Goal: Task Accomplishment & Management: Use online tool/utility

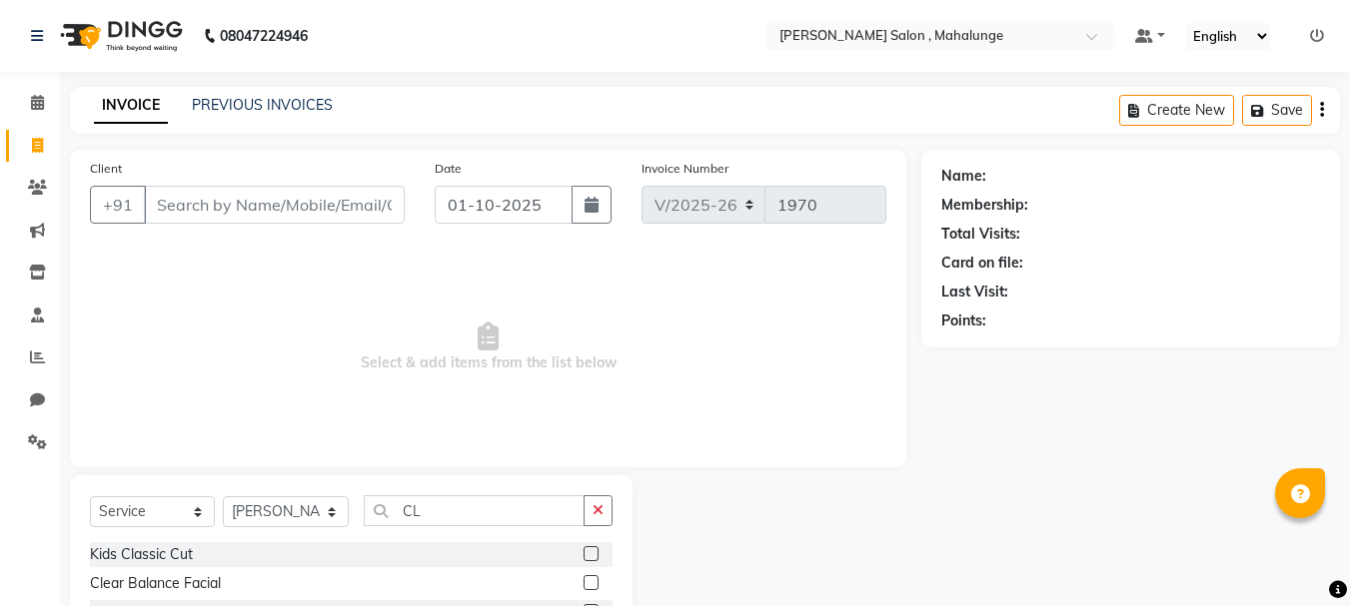
select select "7250"
select select "service"
select select "76518"
type input "CL"
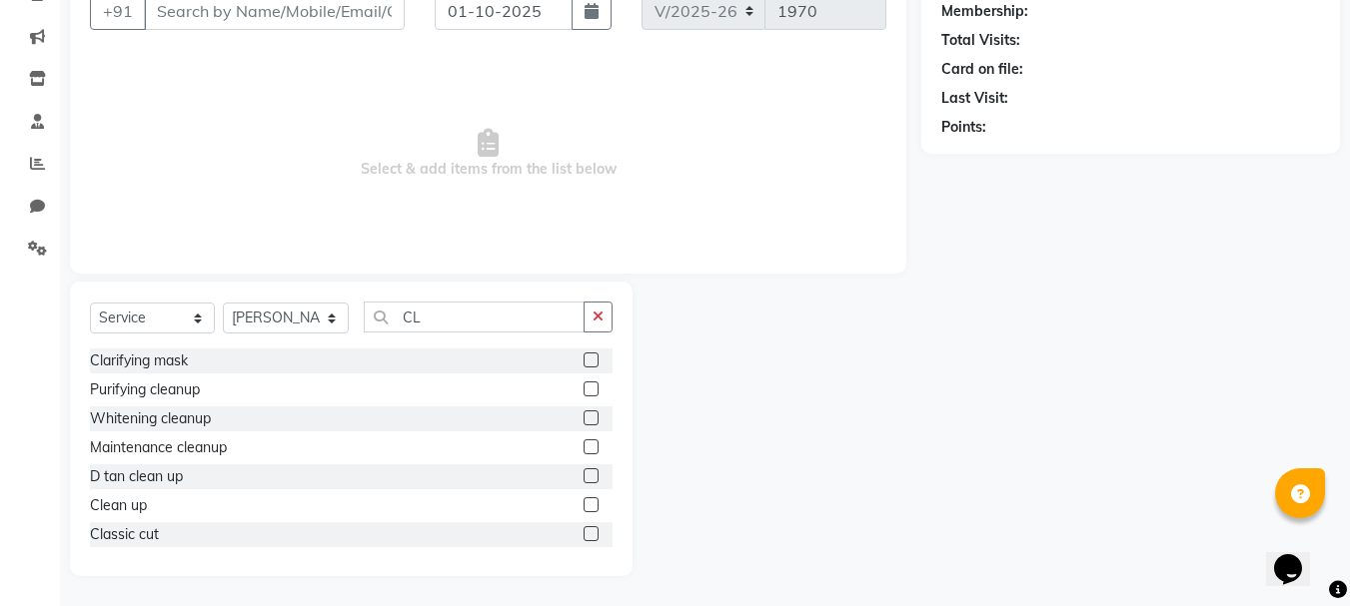
scroll to position [90, 0]
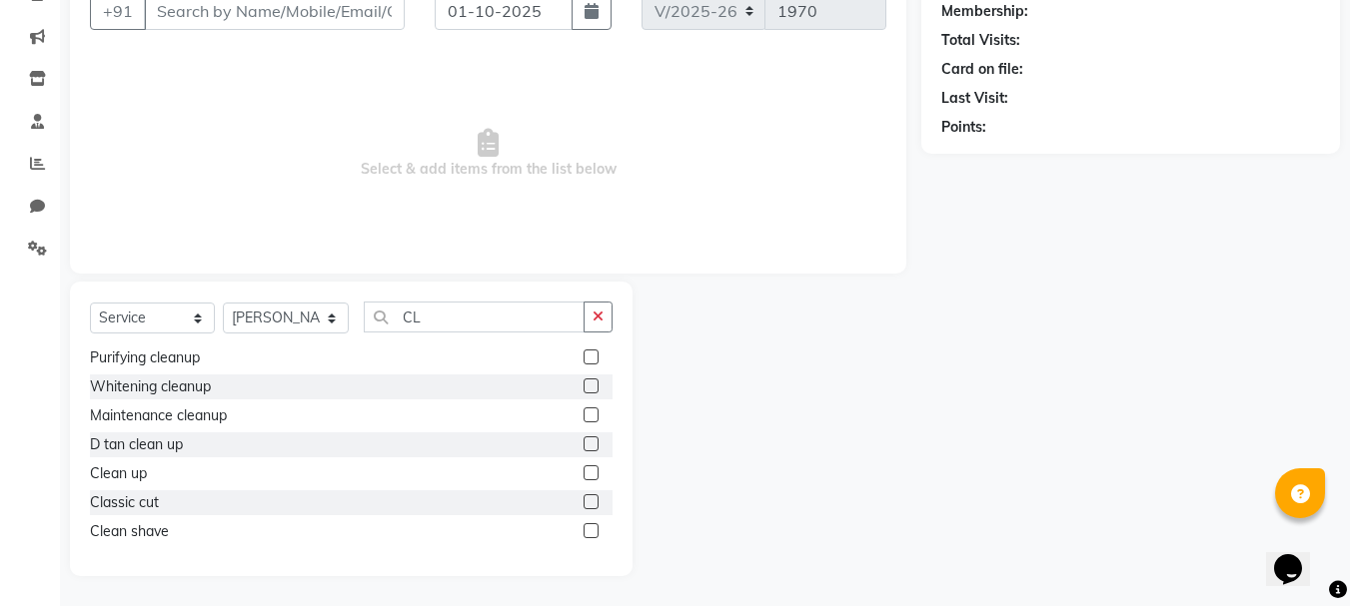
drag, startPoint x: 575, startPoint y: 500, endPoint x: 571, endPoint y: 488, distance: 12.6
click at [583, 501] on label at bounding box center [590, 502] width 15 height 15
click at [583, 501] on input "checkbox" at bounding box center [589, 503] width 13 height 13
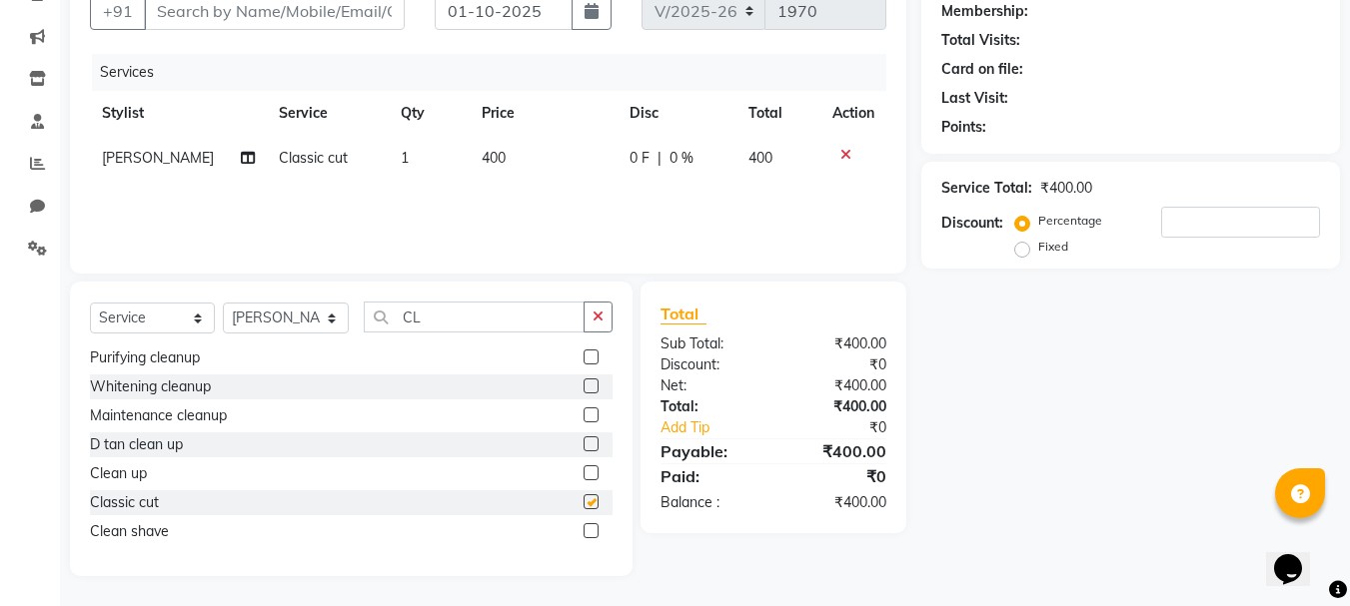
checkbox input "false"
click at [525, 314] on input "CL" at bounding box center [474, 317] width 221 height 31
type input "C"
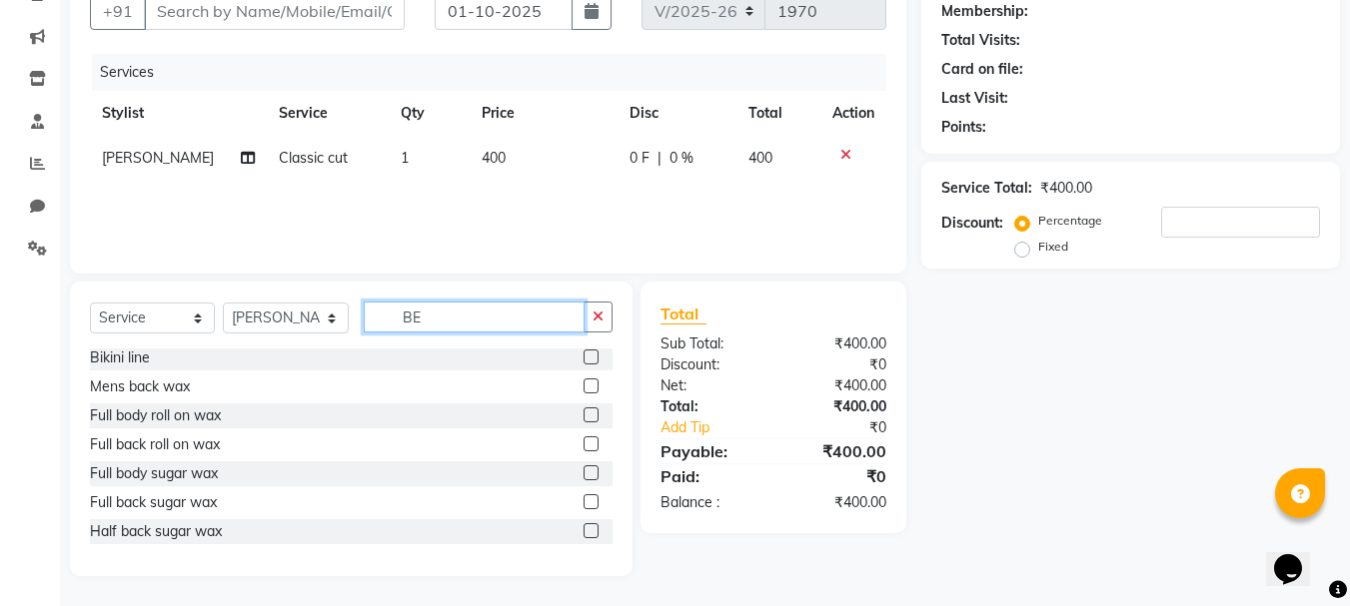
scroll to position [168, 0]
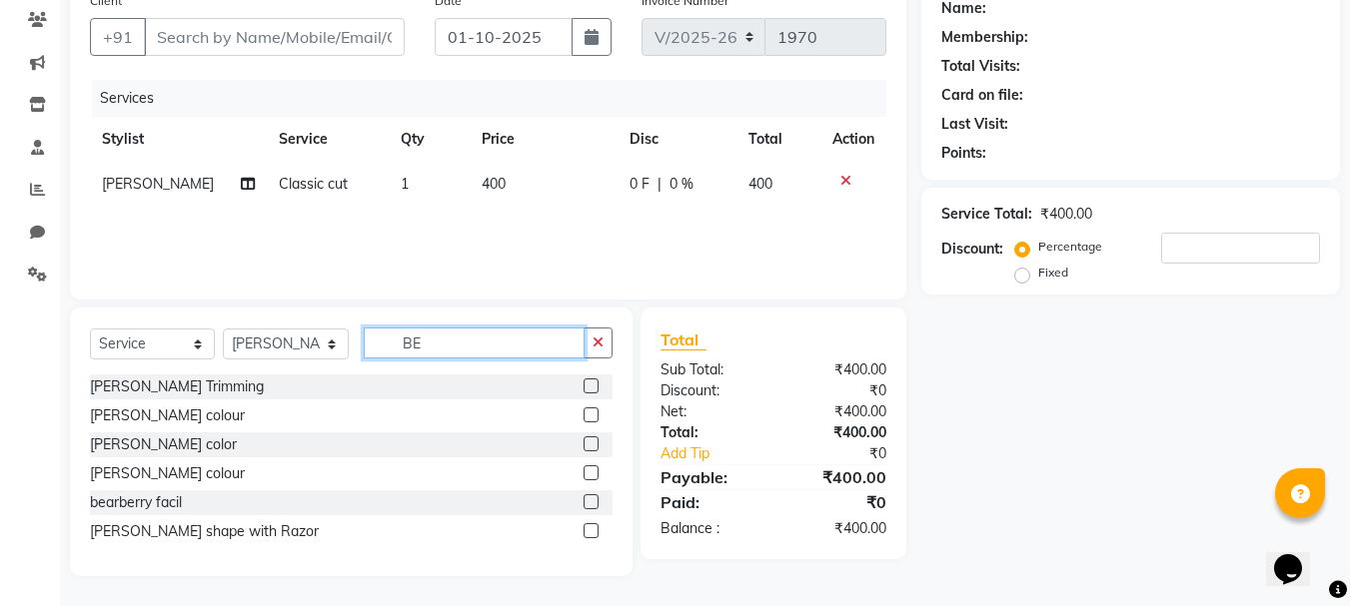
type input "BE"
click at [584, 531] on label at bounding box center [590, 531] width 15 height 15
click at [584, 531] on input "checkbox" at bounding box center [589, 532] width 13 height 13
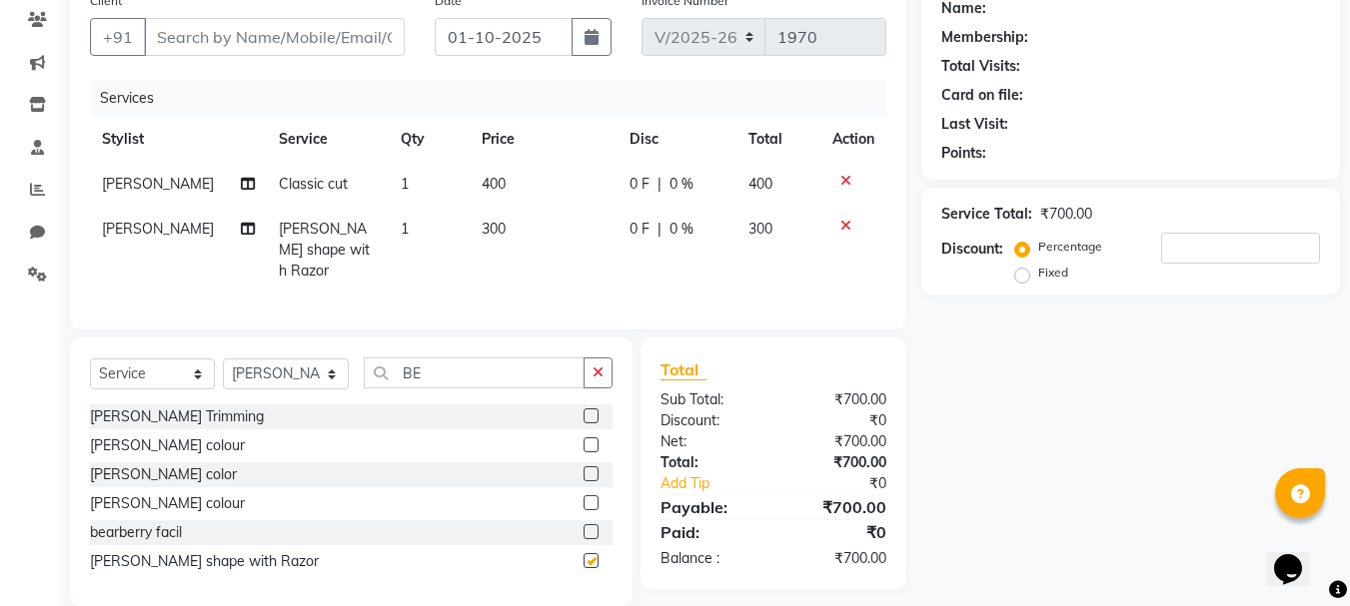
checkbox input "false"
click at [248, 22] on input "Client" at bounding box center [274, 37] width 261 height 38
type input "8"
type input "0"
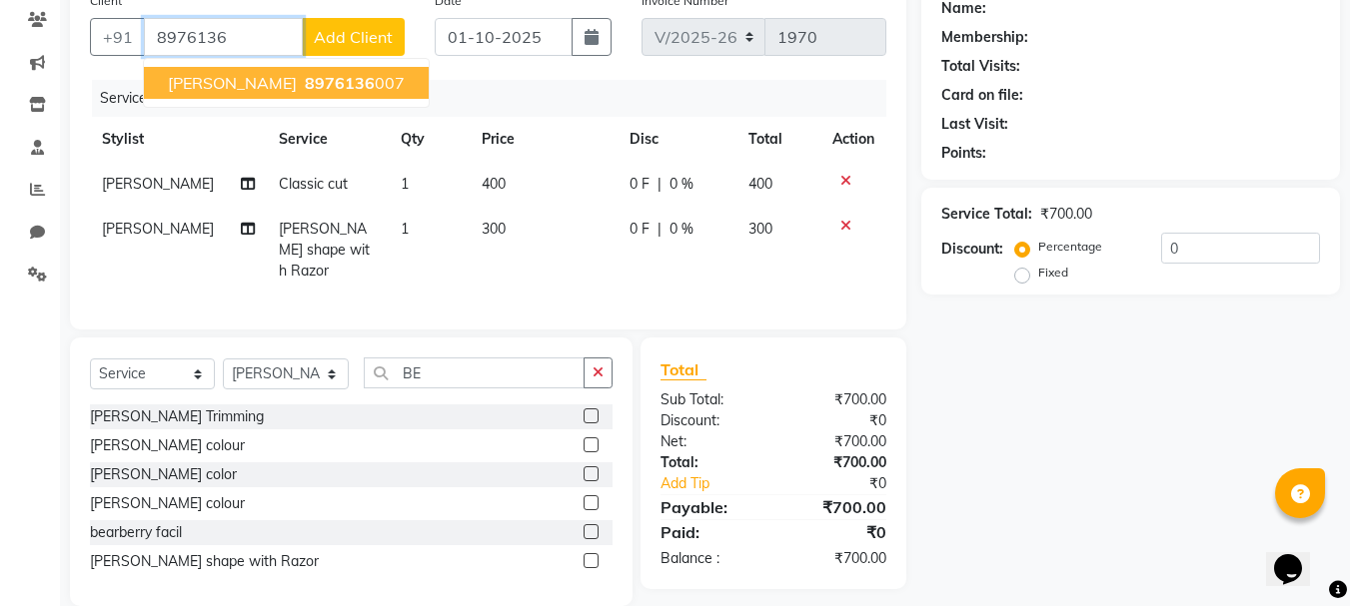
click at [352, 84] on span "8976136" at bounding box center [340, 83] width 70 height 20
type input "8976136007"
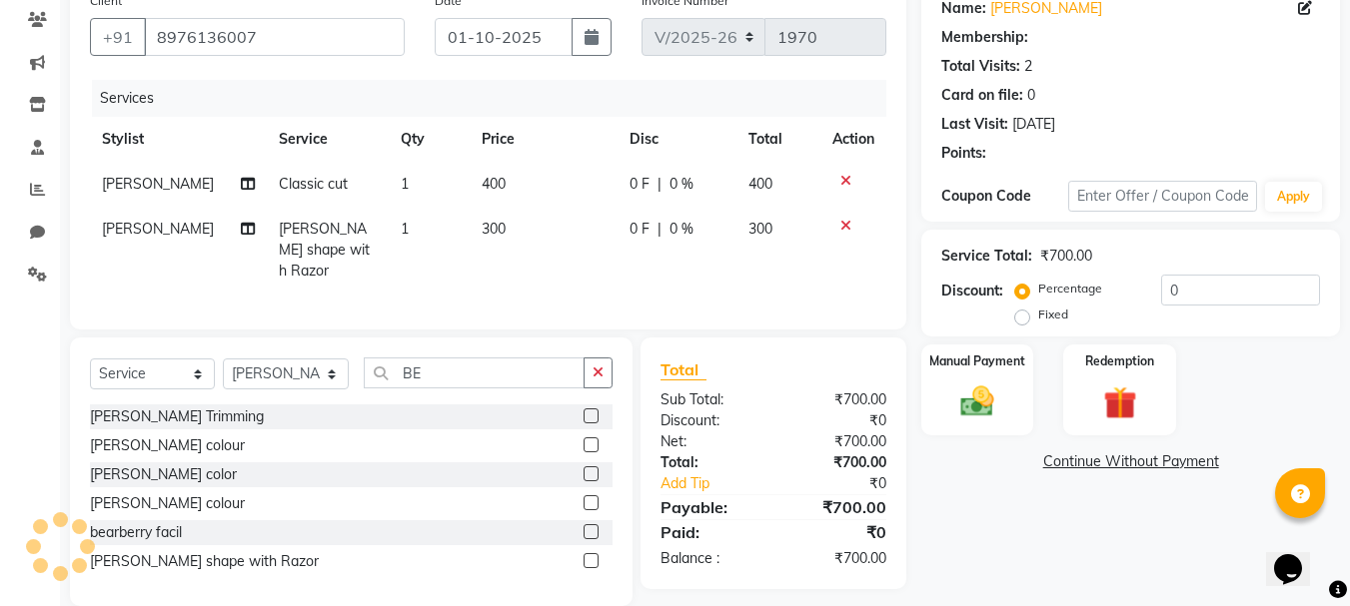
select select "1: Object"
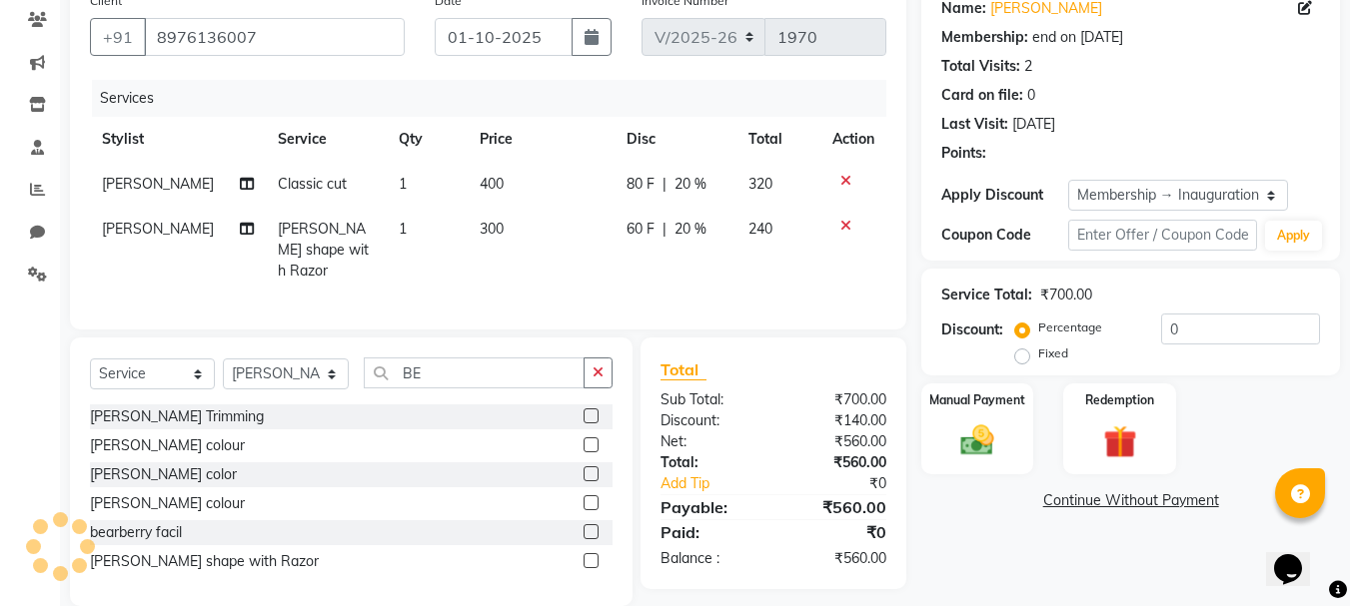
type input "20"
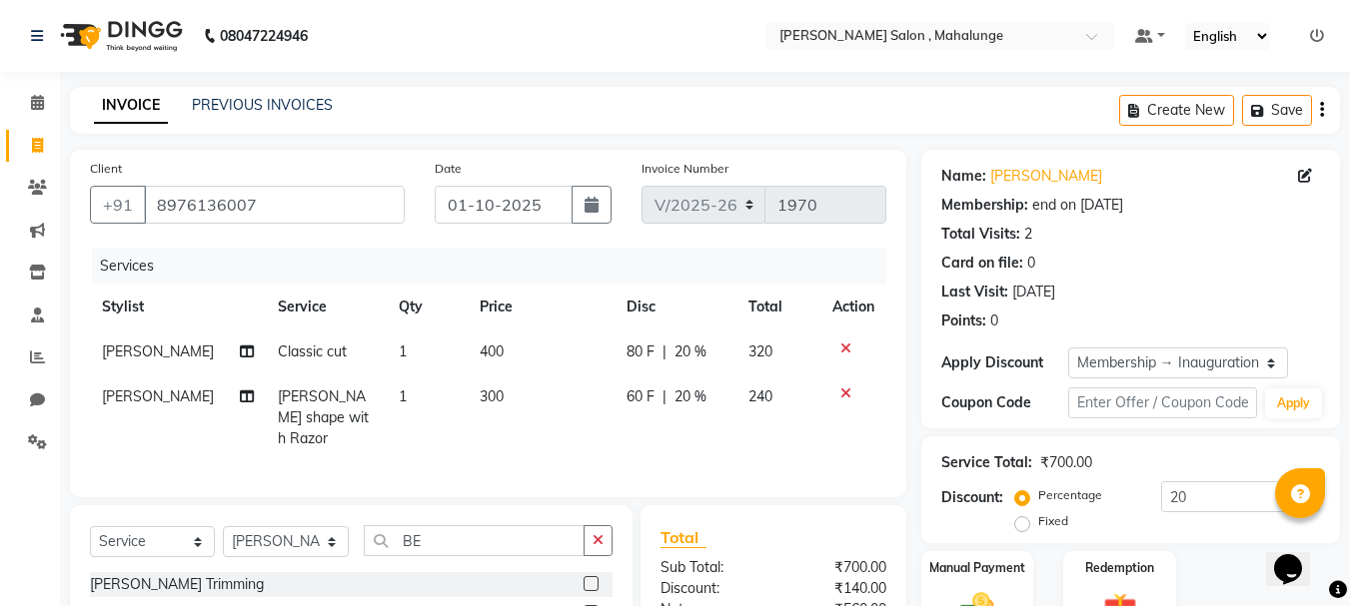
scroll to position [192, 0]
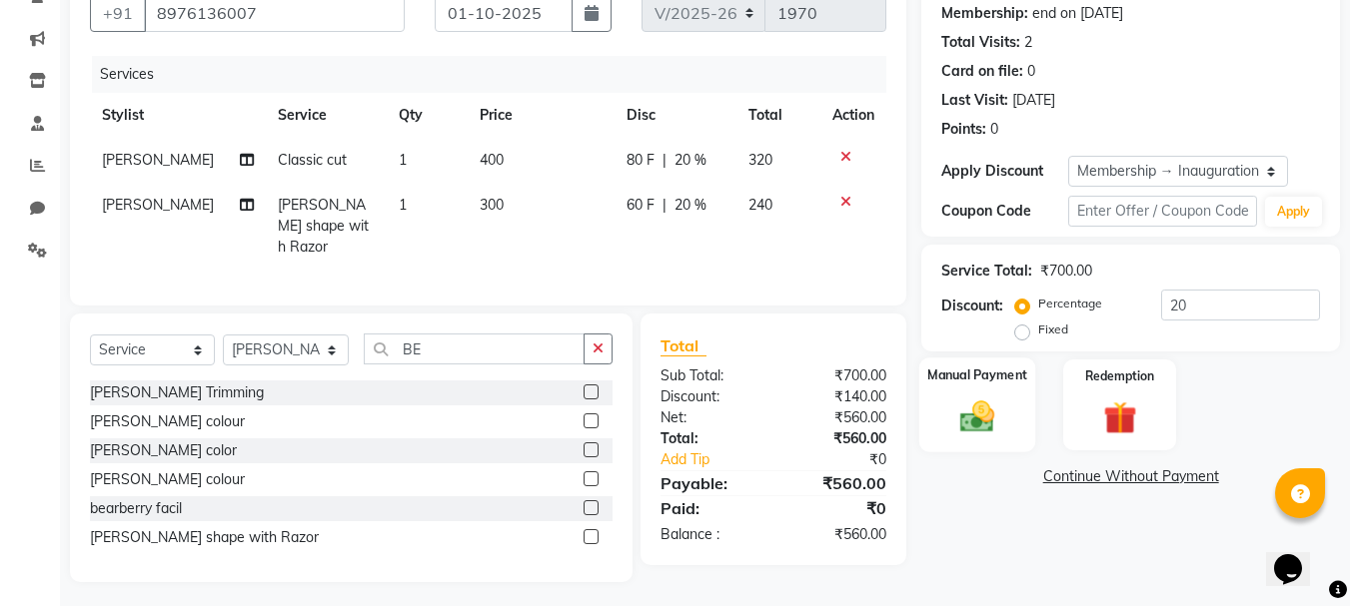
click at [983, 427] on img at bounding box center [977, 417] width 56 height 40
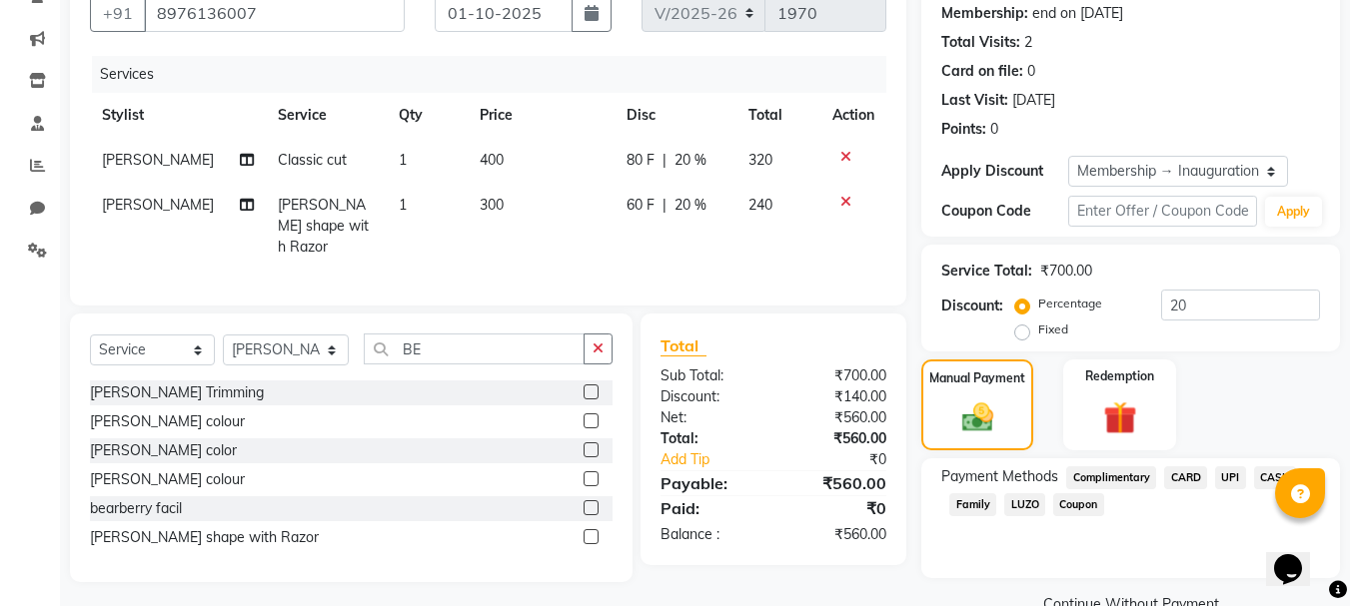
click at [1224, 477] on span "UPI" at bounding box center [1230, 478] width 31 height 23
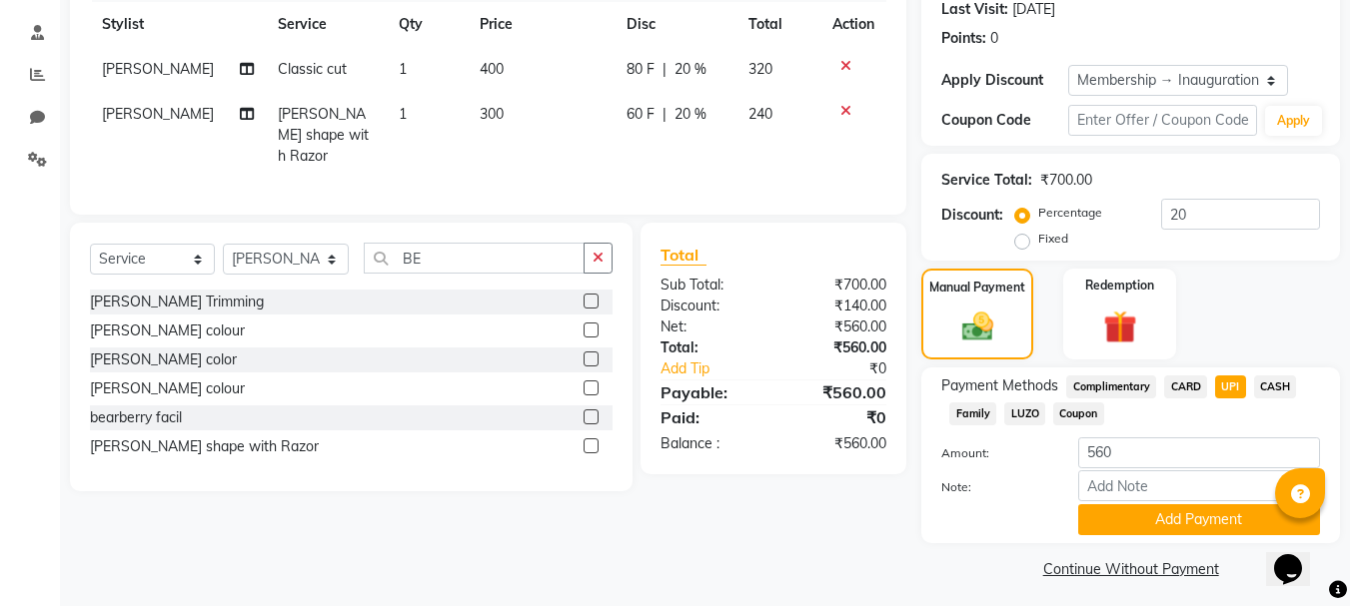
scroll to position [291, 0]
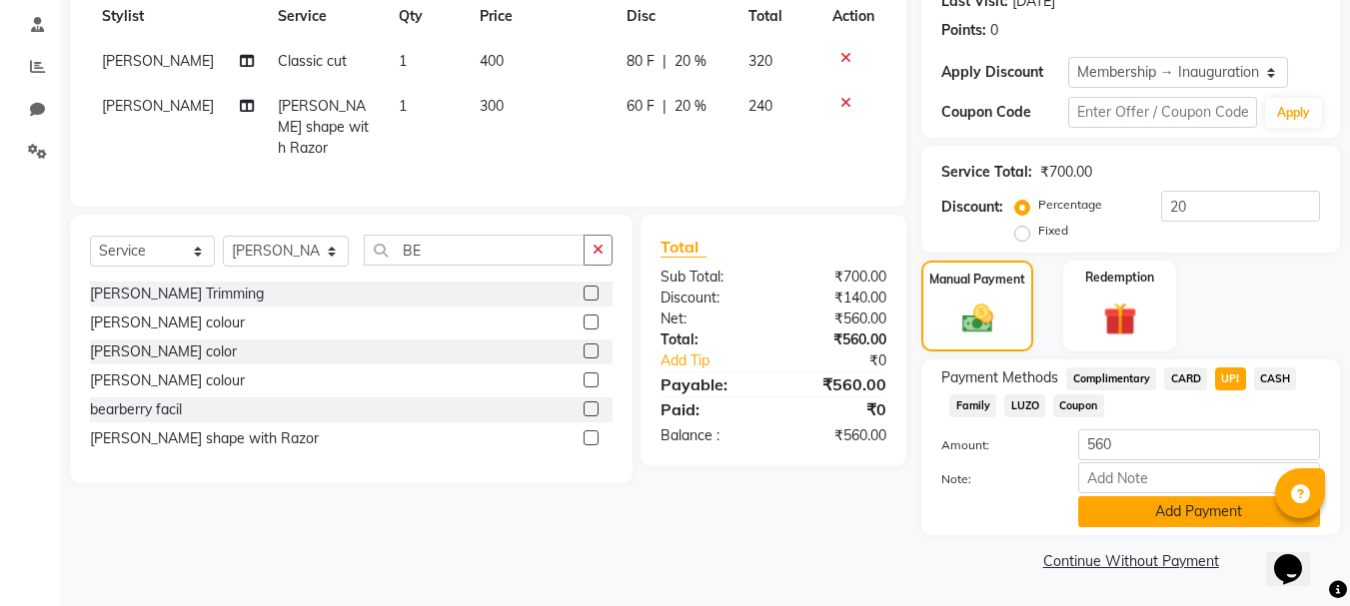
click at [1165, 513] on button "Add Payment" at bounding box center [1199, 512] width 242 height 31
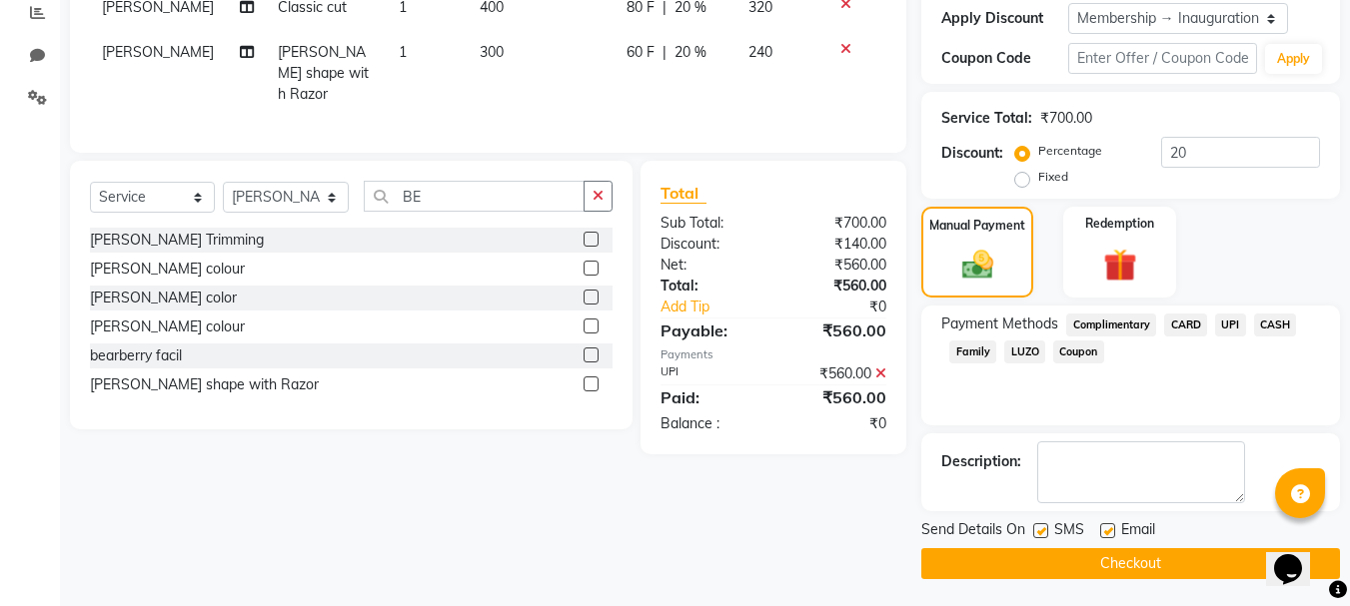
scroll to position [348, 0]
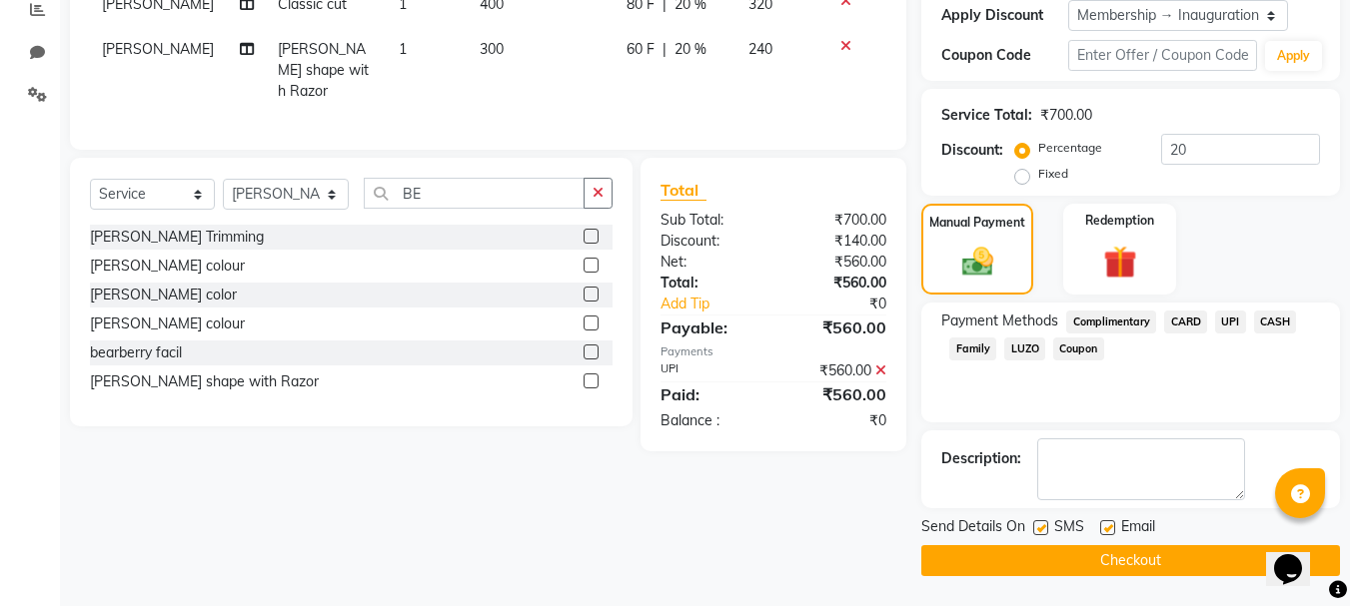
click at [1129, 556] on button "Checkout" at bounding box center [1130, 561] width 419 height 31
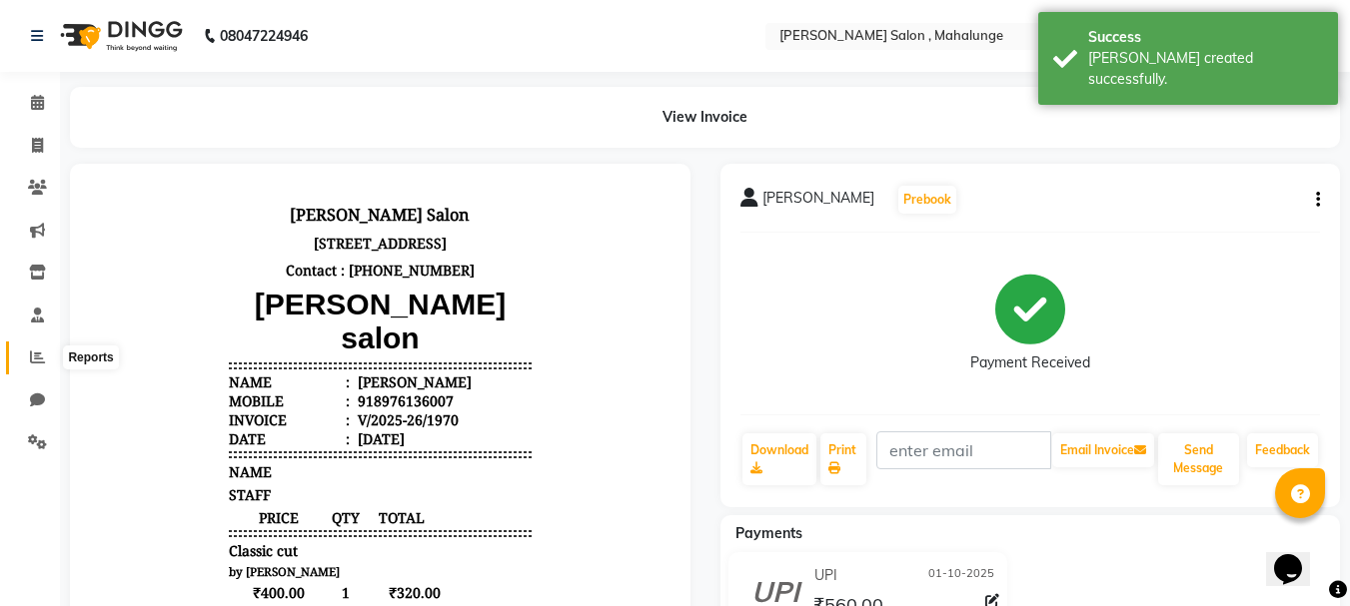
click at [35, 365] on span at bounding box center [37, 358] width 35 height 23
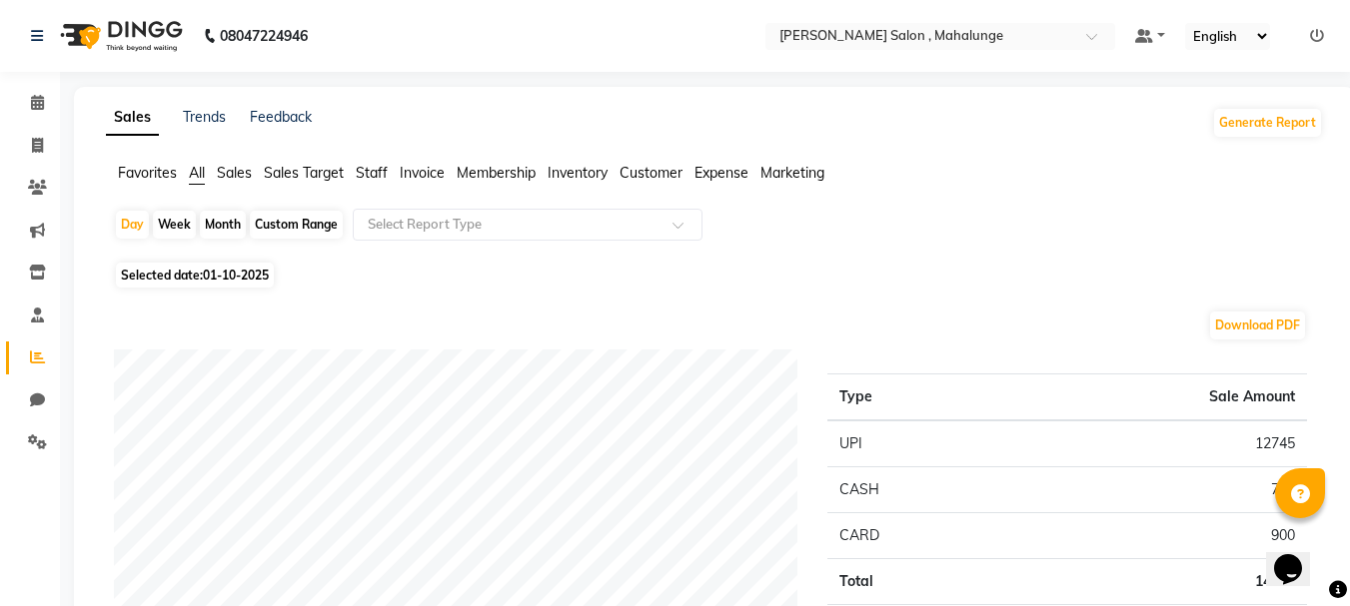
click at [229, 218] on div "Month" at bounding box center [223, 225] width 46 height 28
select select "10"
select select "2025"
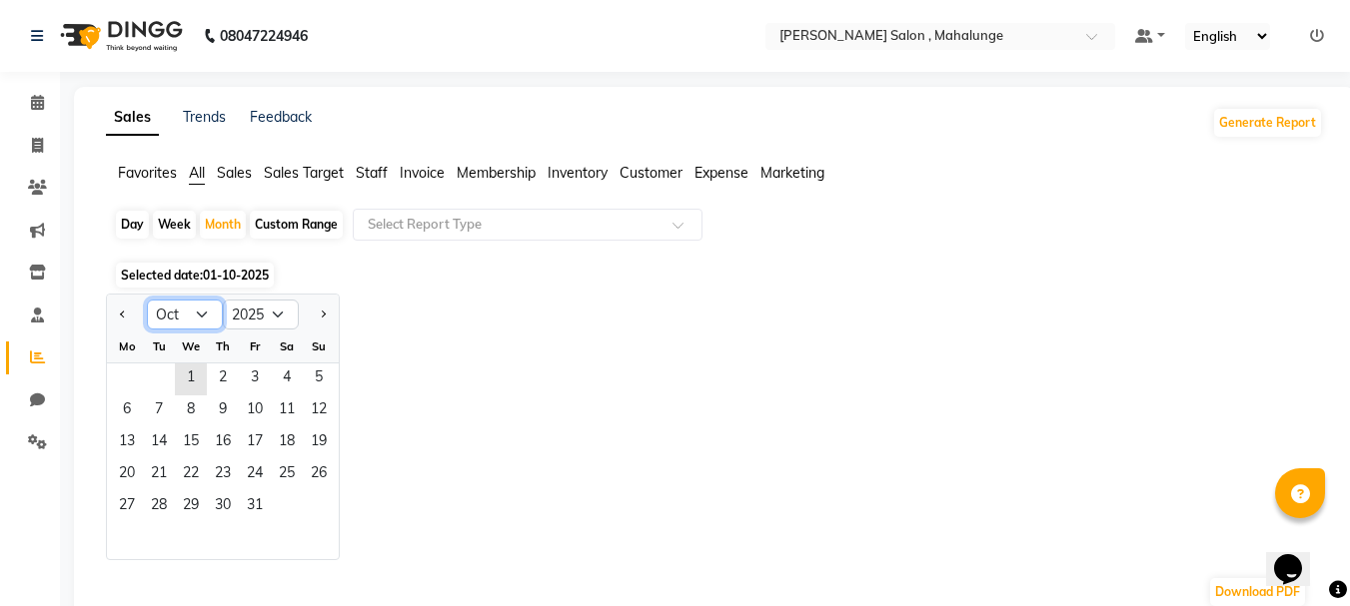
click at [190, 318] on select "Jan Feb Mar Apr May Jun [DATE] Aug Sep Oct Nov Dec" at bounding box center [185, 315] width 76 height 30
select select "9"
click at [147, 300] on select "Jan Feb Mar Apr May Jun [DATE] Aug Sep Oct Nov Dec" at bounding box center [185, 315] width 76 height 30
click at [127, 370] on span "1" at bounding box center [127, 380] width 32 height 32
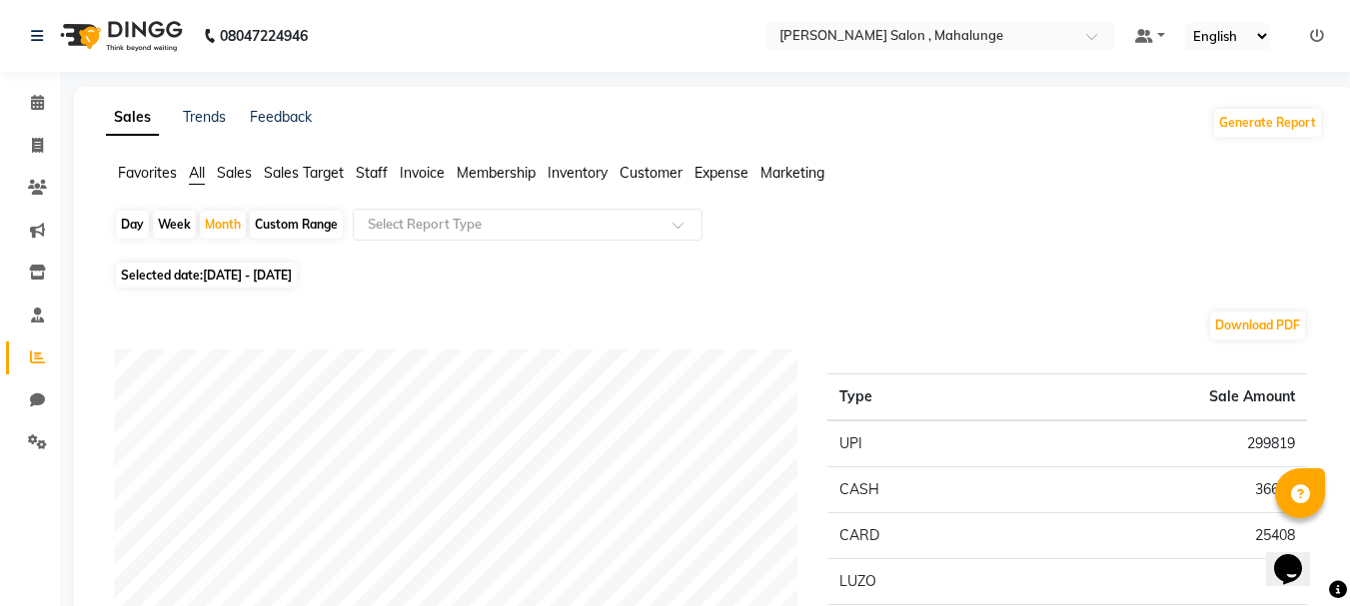
click at [364, 174] on span "Staff" at bounding box center [372, 173] width 32 height 18
